Goal: Transaction & Acquisition: Obtain resource

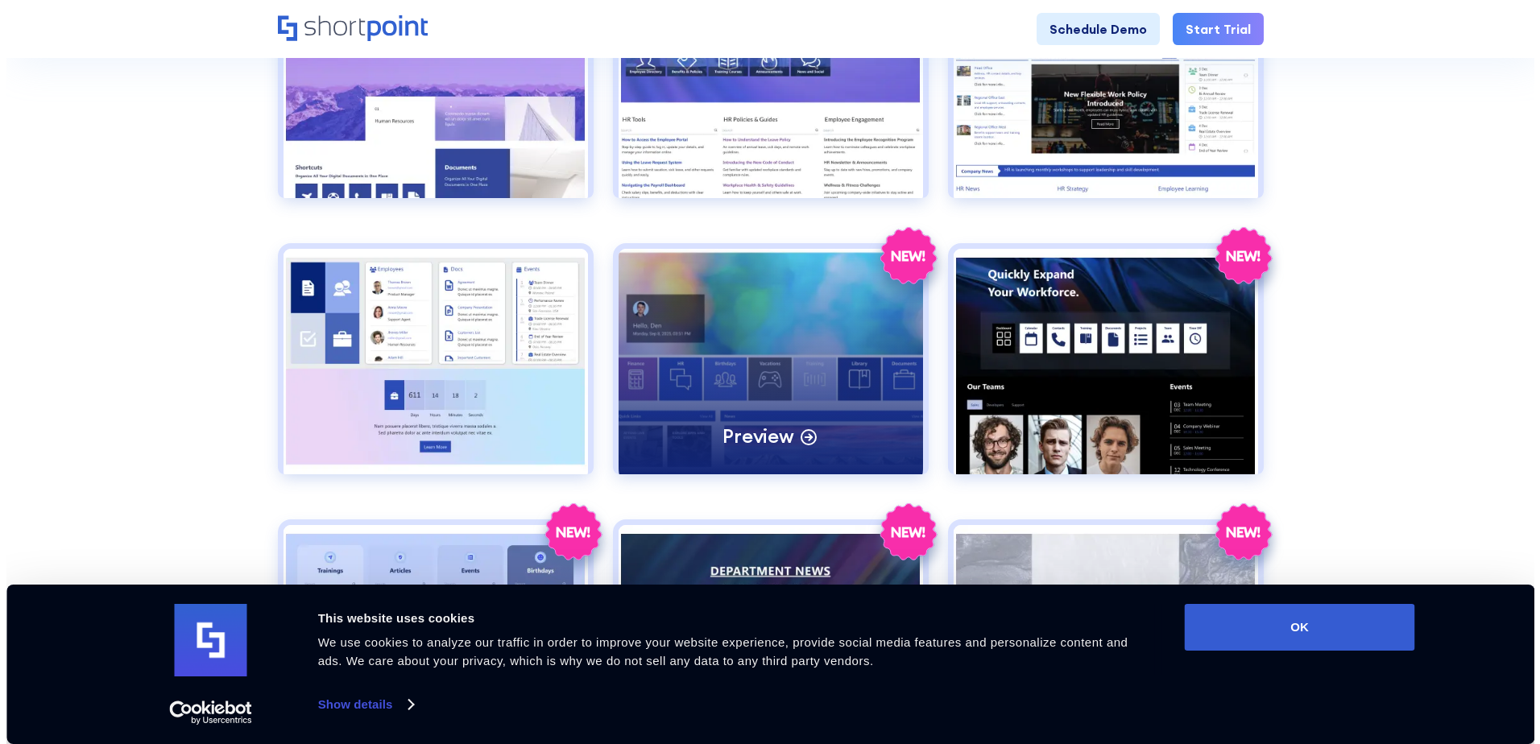
scroll to position [967, 0]
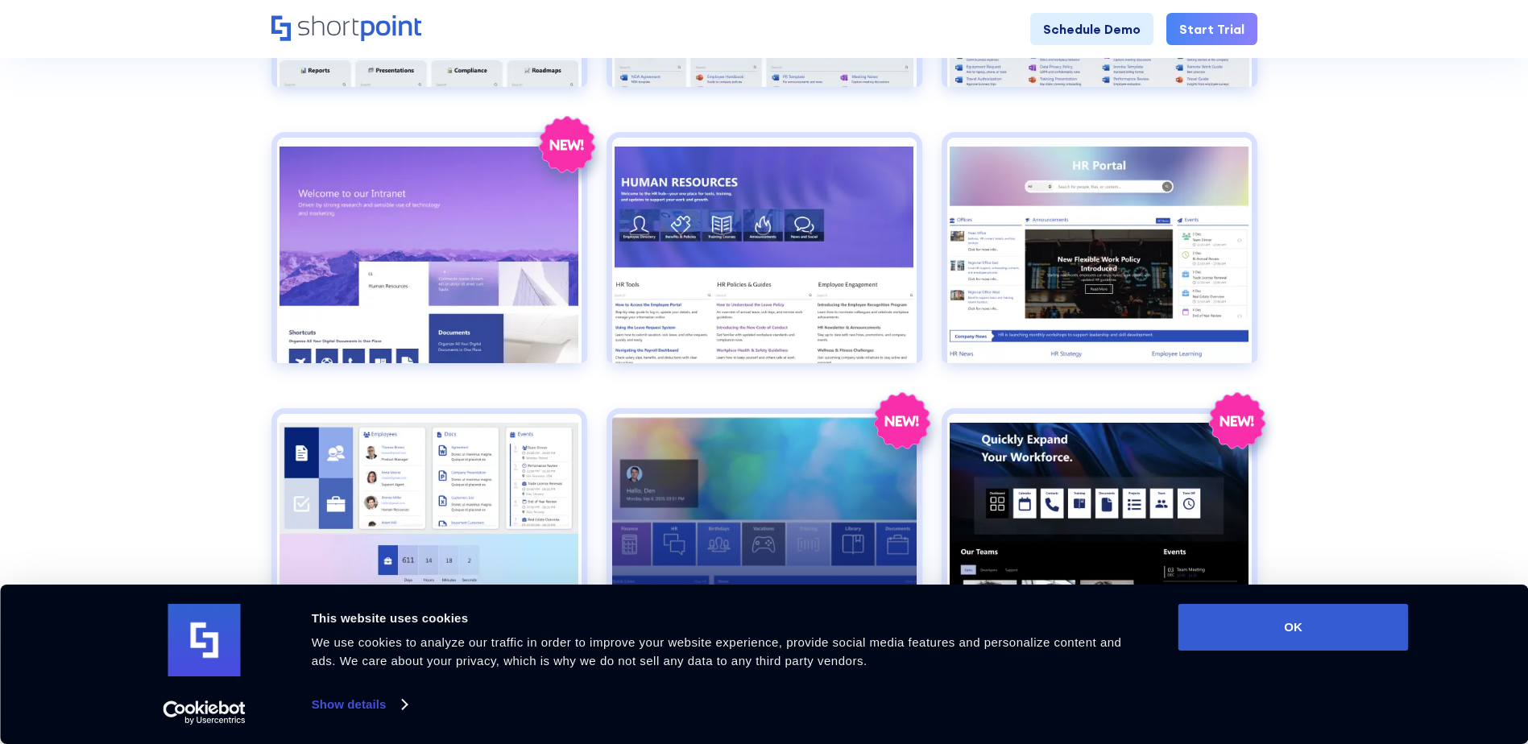
click at [731, 440] on div "Preview" at bounding box center [764, 527] width 304 height 226
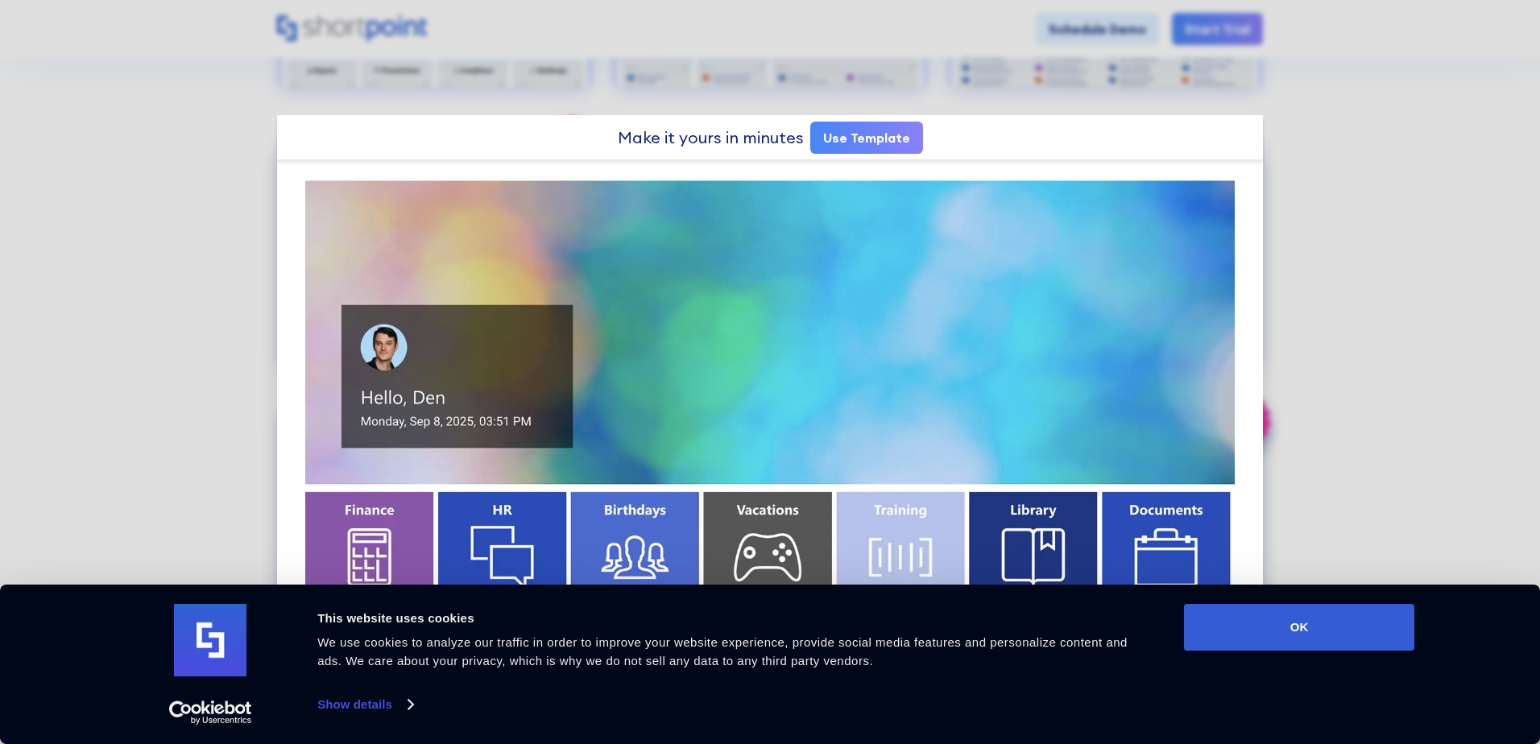
scroll to position [0, 0]
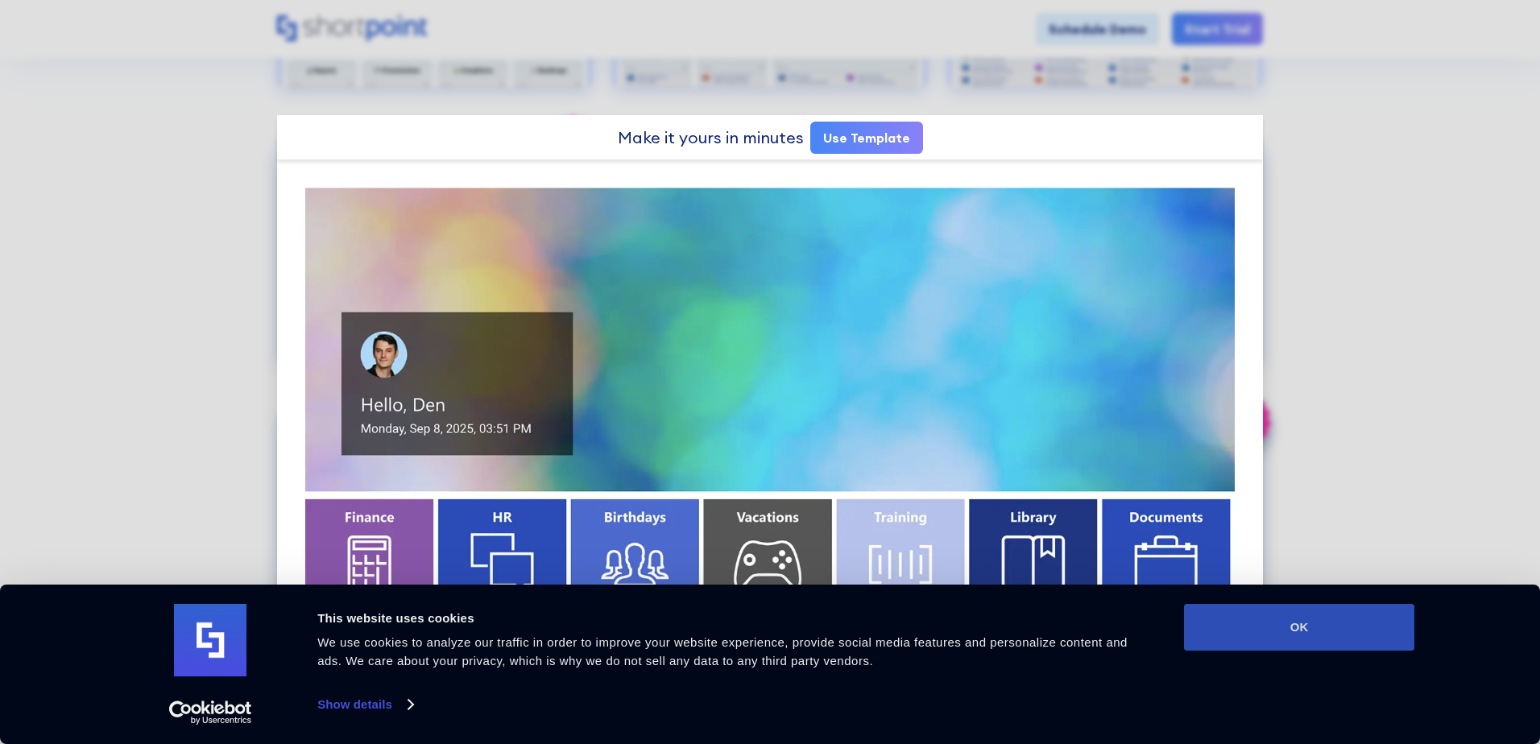
drag, startPoint x: 1261, startPoint y: 619, endPoint x: 1257, endPoint y: 611, distance: 8.7
click at [1261, 619] on button "OK" at bounding box center [1299, 627] width 230 height 47
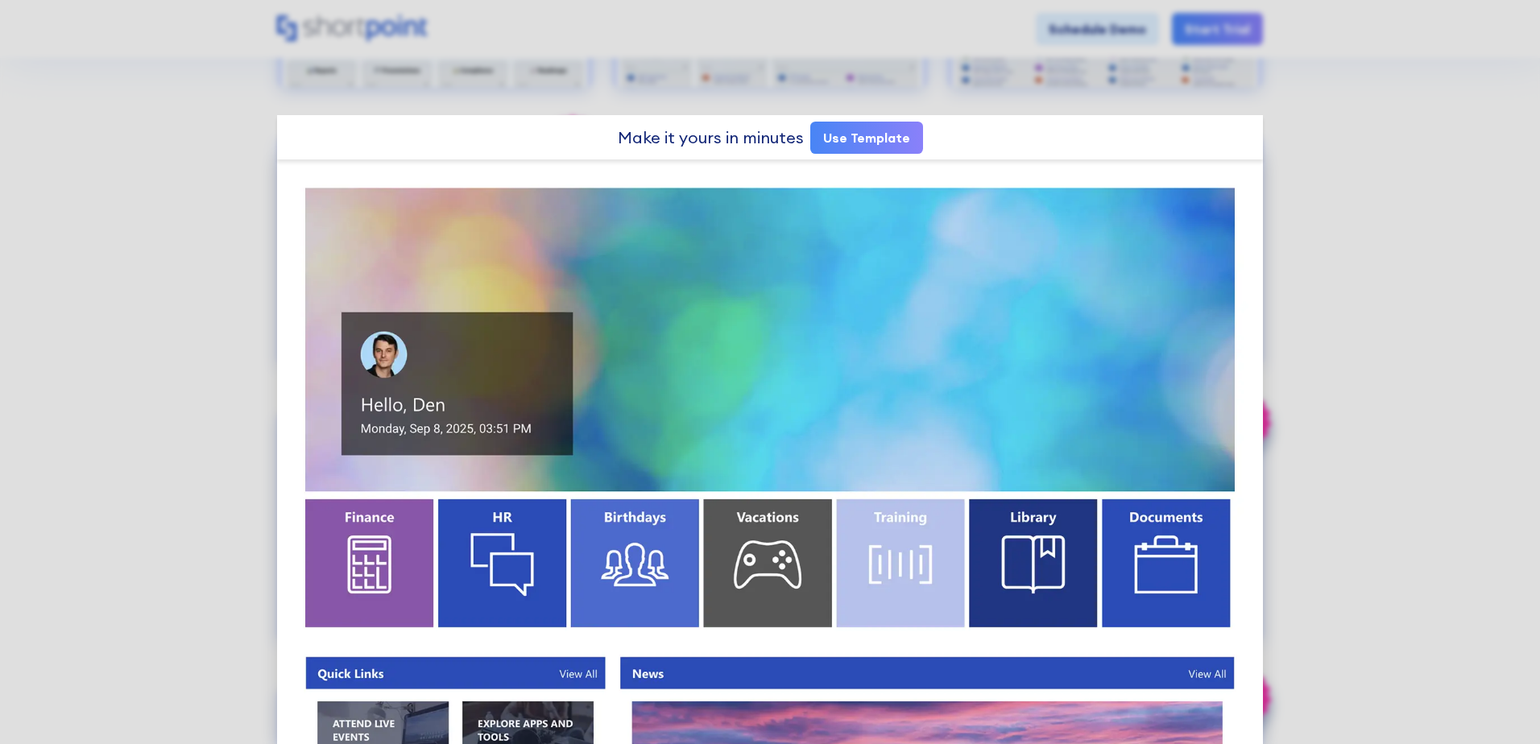
click at [867, 138] on link "Use Template" at bounding box center [866, 138] width 113 height 32
